Goal: Task Accomplishment & Management: Use online tool/utility

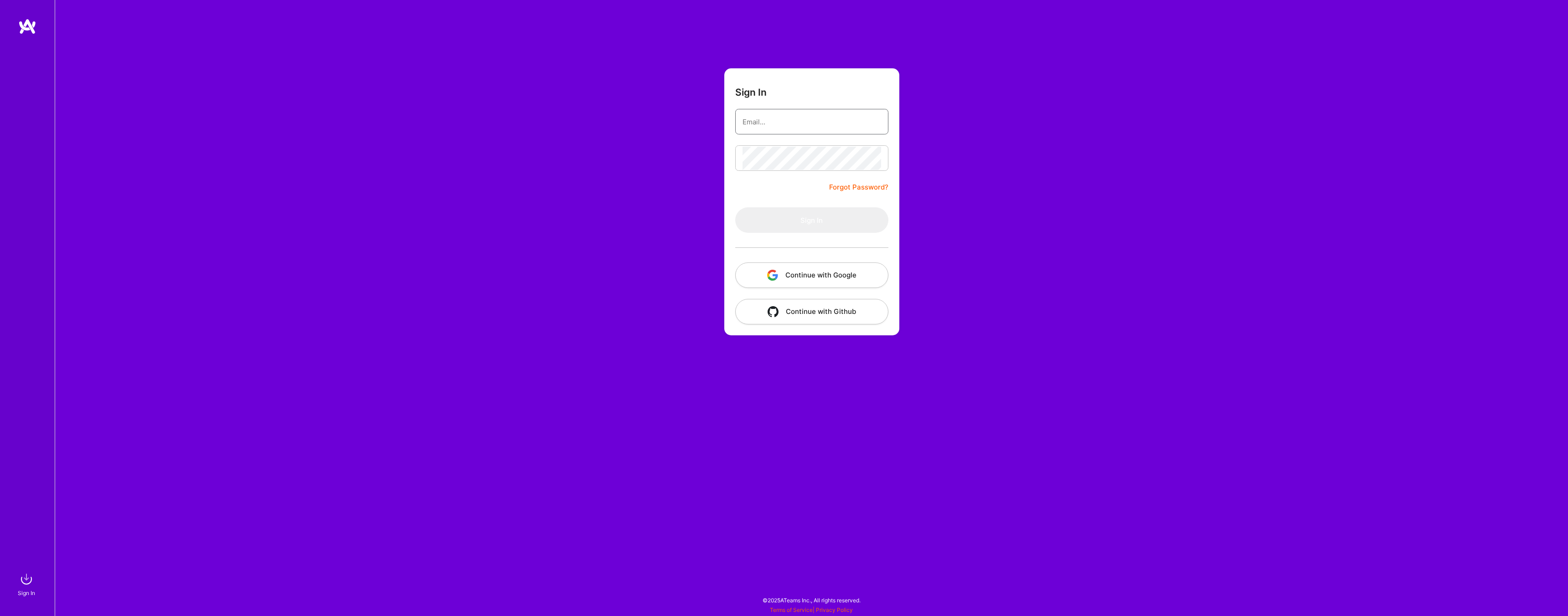
type input "[EMAIL_ADDRESS][DOMAIN_NAME]"
click at [834, 213] on button "Sign In" at bounding box center [812, 220] width 153 height 26
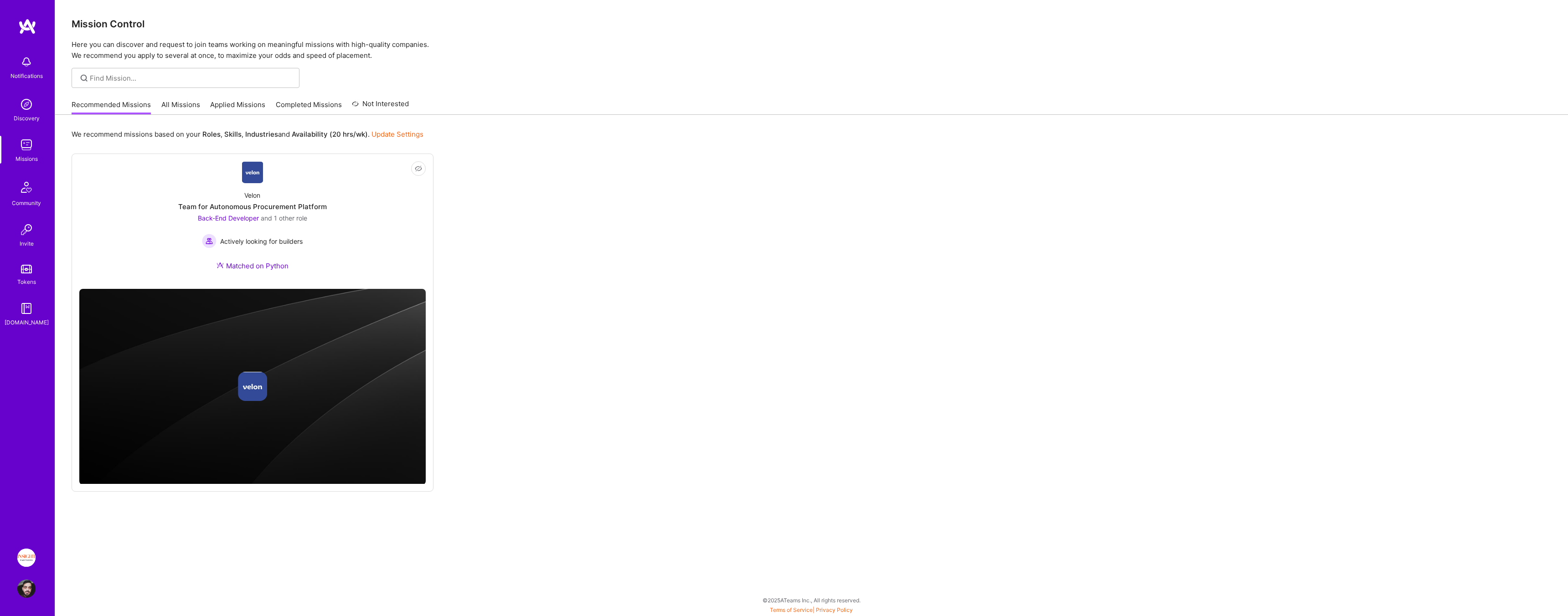
click at [19, 554] on img at bounding box center [26, 558] width 18 height 18
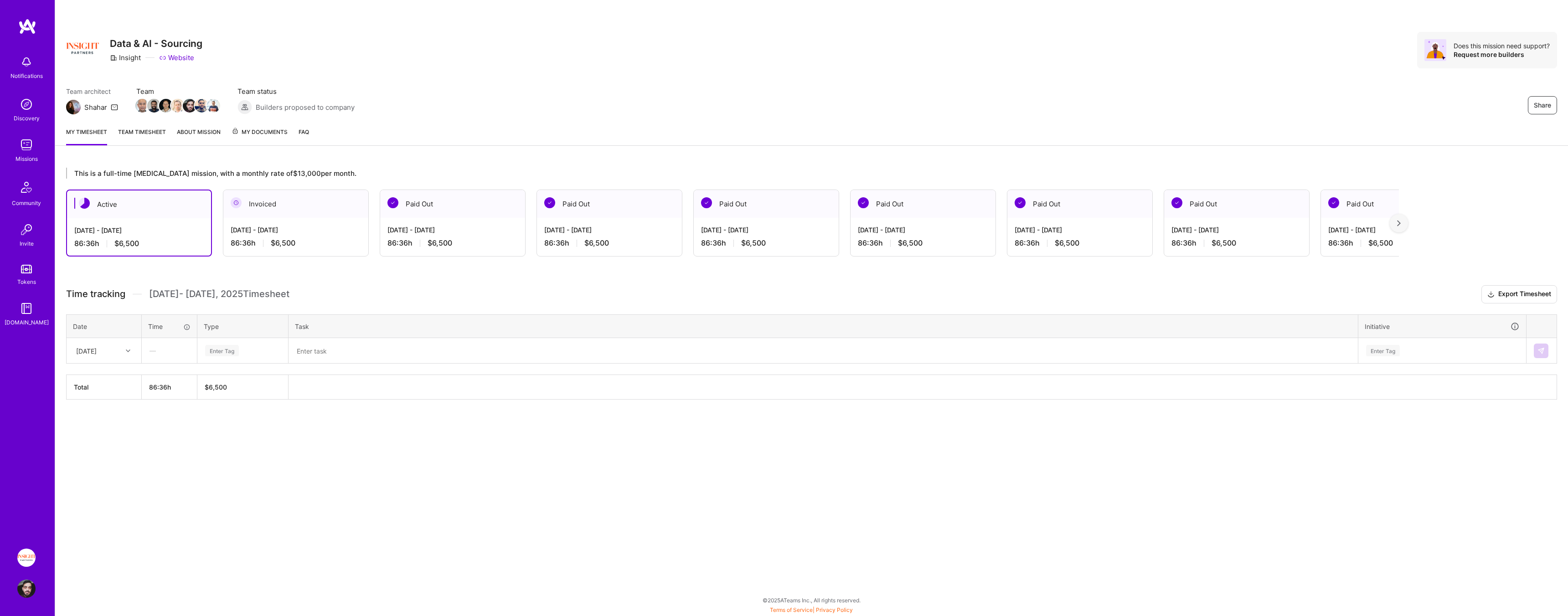
click at [432, 75] on div "Share Data & AI - Sourcing Insight Website Does this mission need support? Requ…" at bounding box center [811, 60] width 1513 height 120
click at [24, 159] on div "Missions" at bounding box center [26, 159] width 23 height 10
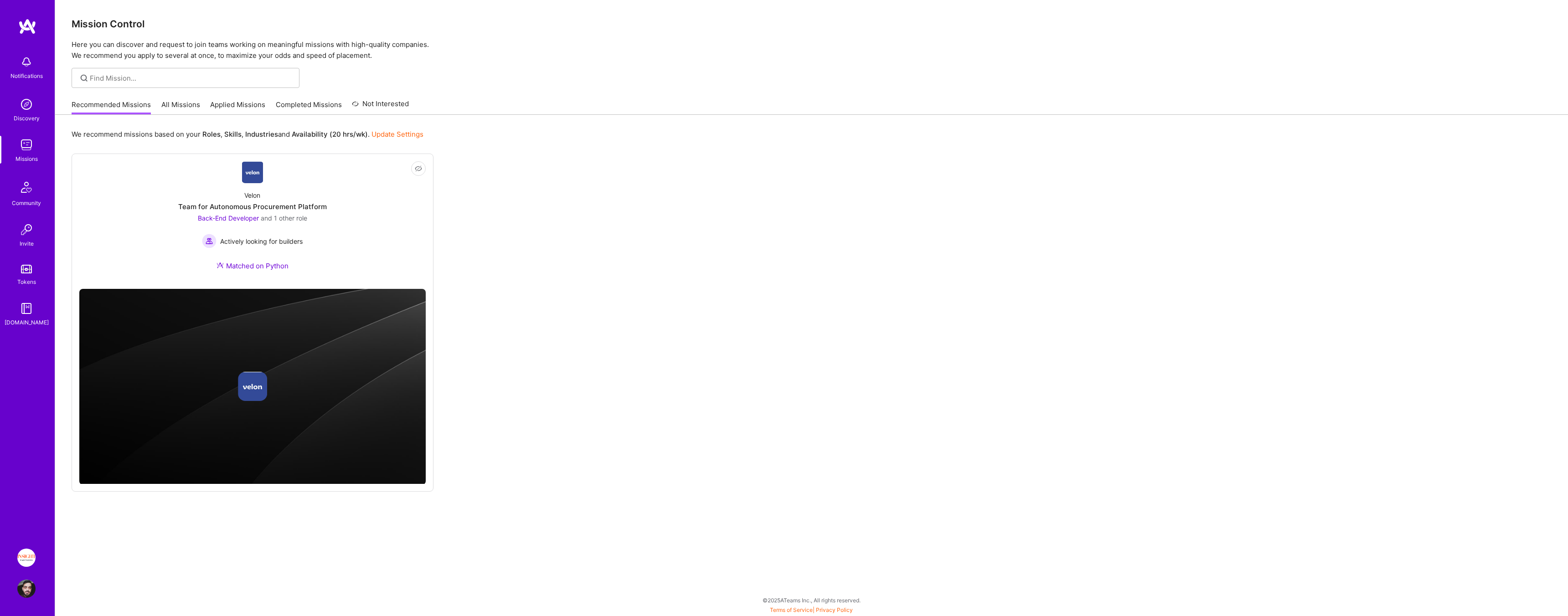
click at [243, 108] on link "Applied Missions" at bounding box center [237, 107] width 55 height 15
